Goal: Task Accomplishment & Management: Complete application form

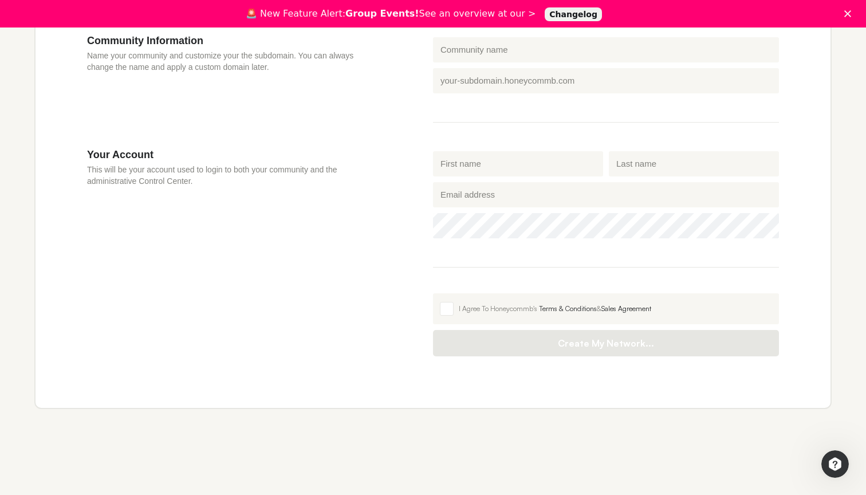
scroll to position [408, 0]
type input "[PERSON_NAME]"
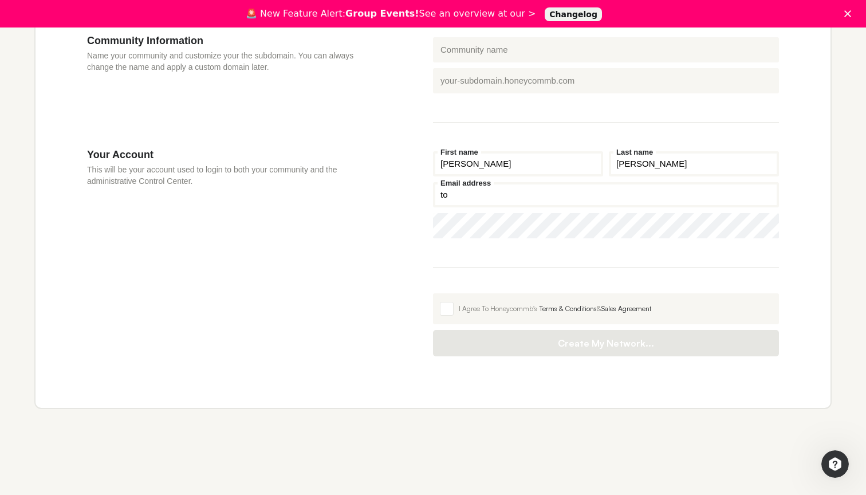
type input "t"
type input "[EMAIL_ADDRESS][DOMAIN_NAME]"
click at [442, 307] on span at bounding box center [447, 309] width 14 height 14
click at [433, 293] on input "I Agree To Honeycommb's Terms & Conditions & Sales Agreement" at bounding box center [433, 293] width 0 height 0
click at [429, 279] on div "Your Account This will be your account used to login to both your community and…" at bounding box center [260, 252] width 346 height 208
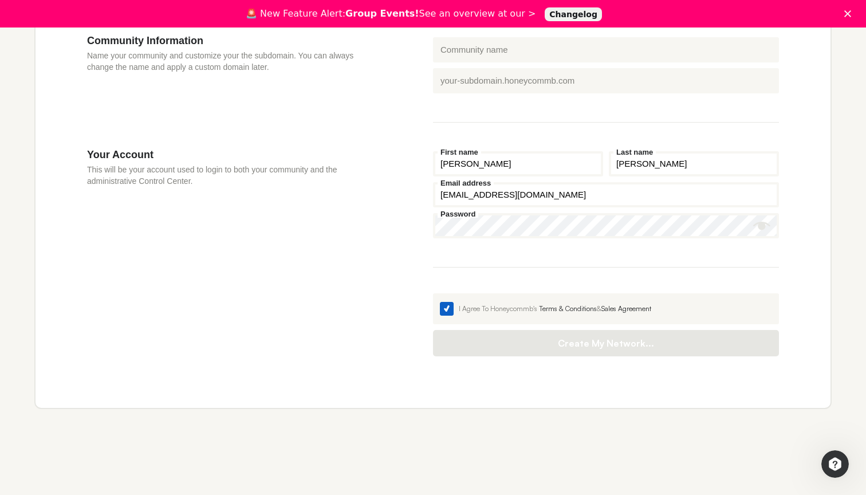
click at [494, 309] on div "I Agree To Honeycommb's Terms & Conditions & Sales Agreement" at bounding box center [615, 309] width 313 height 10
click at [433, 293] on input "I Agree To Honeycommb's Terms & Conditions & Sales Agreement" at bounding box center [433, 293] width 0 height 0
click at [494, 309] on div "I Agree To Honeycommb's Terms & Conditions & Sales Agreement" at bounding box center [615, 309] width 313 height 10
click at [433, 293] on input "I Agree To Honeycommb's Terms & Conditions & Sales Agreement" at bounding box center [433, 293] width 0 height 0
click at [767, 226] on icon "Show password" at bounding box center [761, 226] width 17 height 8
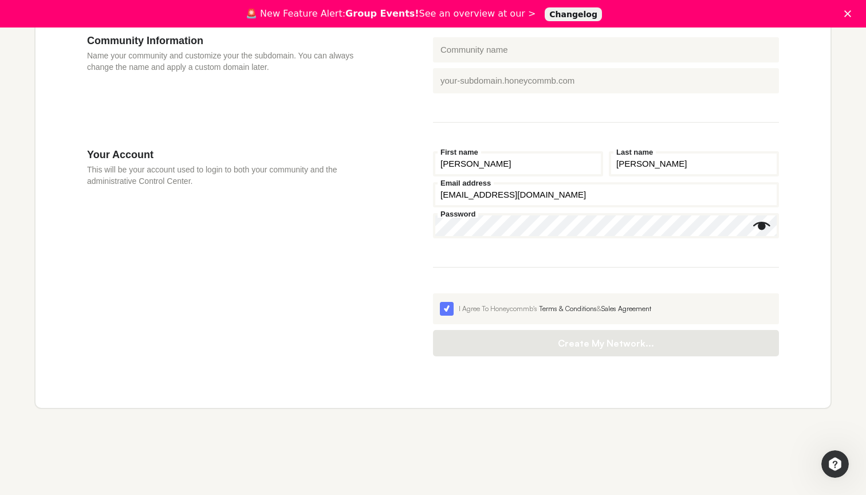
click at [767, 226] on icon "Show password" at bounding box center [761, 226] width 17 height 8
click at [571, 309] on link "Terms & Conditions" at bounding box center [568, 308] width 58 height 9
click at [494, 305] on div "I Agree To Honeycommb's Terms & Conditions & Sales Agreement" at bounding box center [615, 309] width 313 height 10
click at [433, 293] on input "I Agree To Honeycommb's Terms & Conditions & Sales Agreement" at bounding box center [433, 293] width 0 height 0
click at [494, 305] on div "I Agree To Honeycommb's Terms & Conditions & Sales Agreement" at bounding box center [615, 309] width 313 height 10
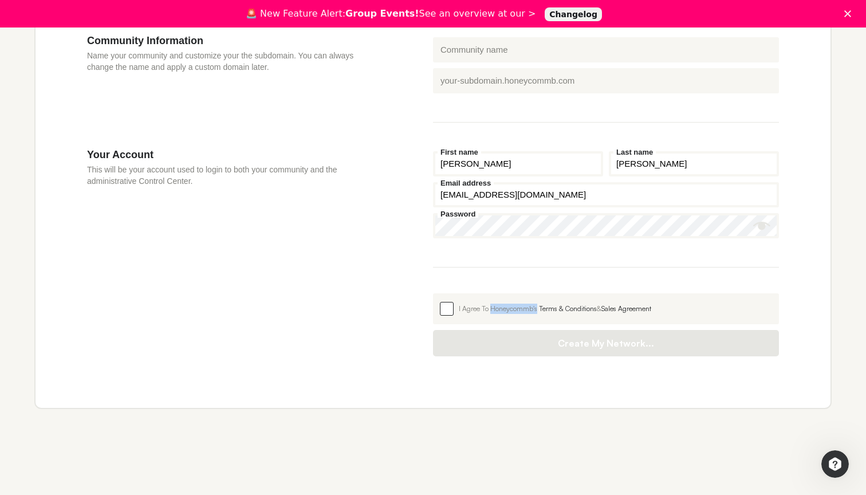
click at [433, 293] on input "I Agree To Honeycommb's Terms & Conditions & Sales Agreement" at bounding box center [433, 293] width 0 height 0
click at [411, 332] on div "Your Account This will be your account used to login to both your community and…" at bounding box center [260, 252] width 346 height 208
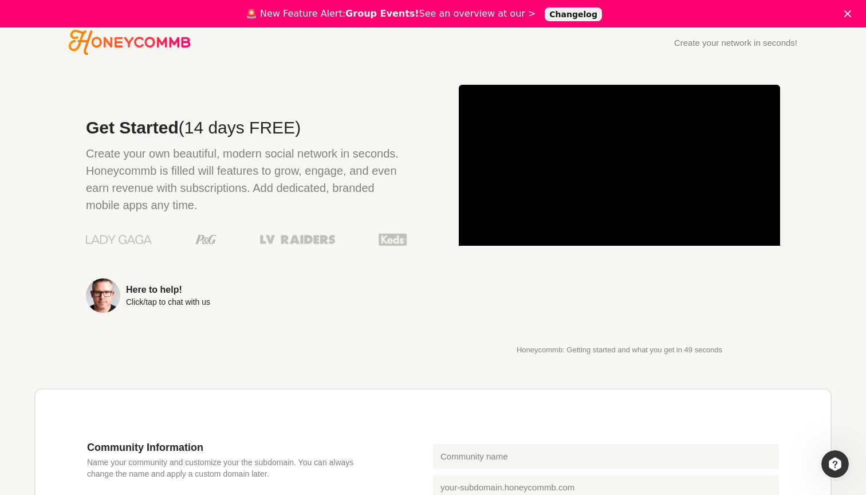
scroll to position [0, 0]
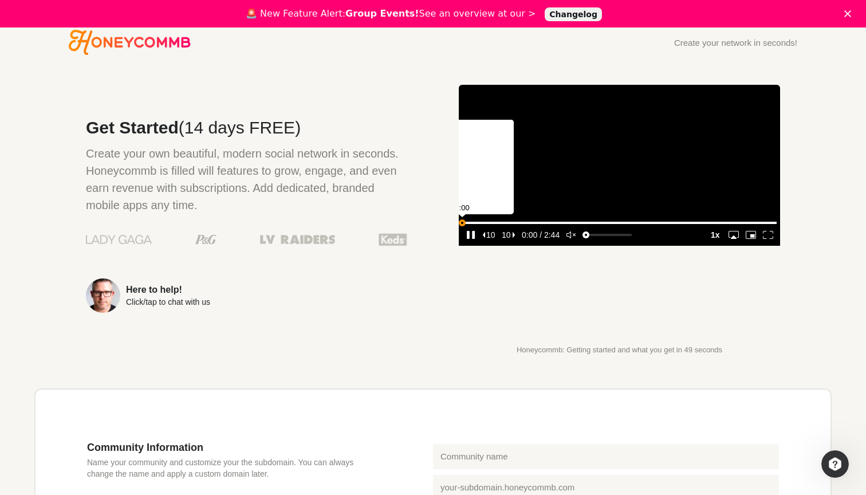
drag, startPoint x: 738, startPoint y: 315, endPoint x: 435, endPoint y: 326, distance: 302.6
type input "0"
click at [435, 326] on main "Get Started (14 days FREE) Create your own beautiful, modern social network in …" at bounding box center [432, 493] width 797 height 817
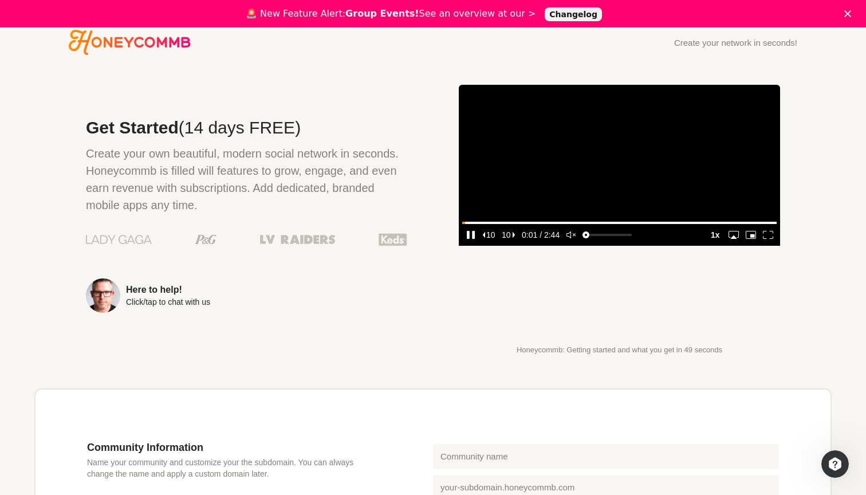
click at [571, 238] on icon "unmute" at bounding box center [568, 234] width 5 height 7
click at [471, 242] on media-play-button "pause" at bounding box center [470, 234] width 17 height 15
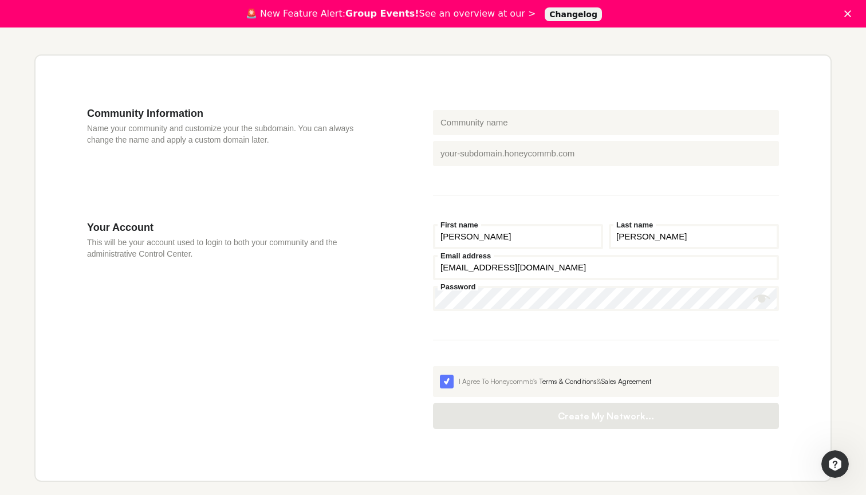
scroll to position [312, 0]
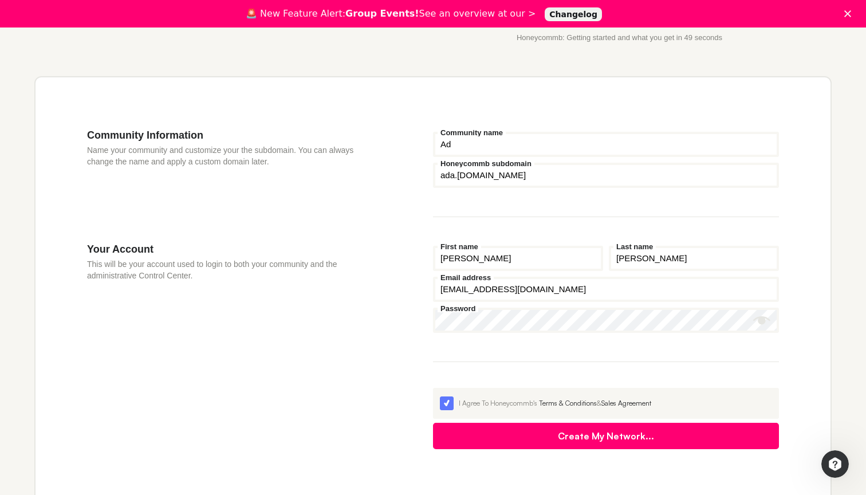
type input "A"
type input "[PERSON_NAME] & [PERSON_NAME]"
click at [650, 439] on button "Create My Network..." at bounding box center [606, 436] width 346 height 26
